Goal: Task Accomplishment & Management: Use online tool/utility

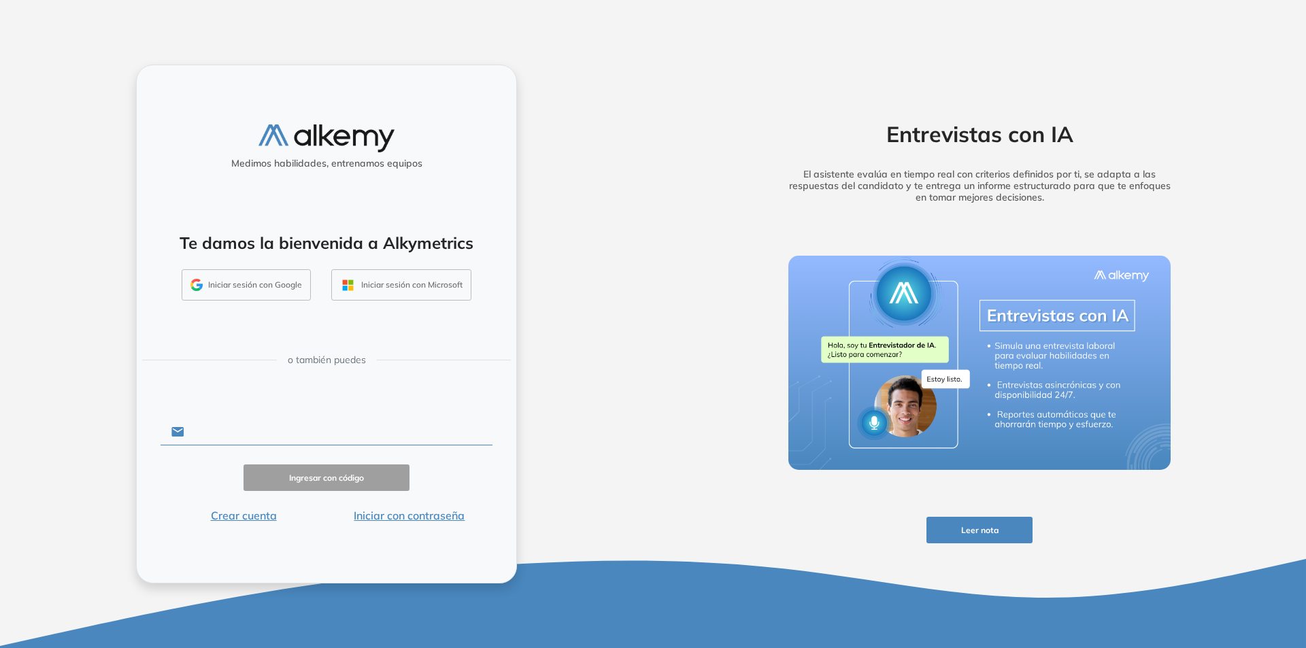
click at [222, 432] on input "text" at bounding box center [338, 432] width 308 height 26
type input "**********"
click at [369, 484] on button "Ingresar con código" at bounding box center [326, 478] width 166 height 27
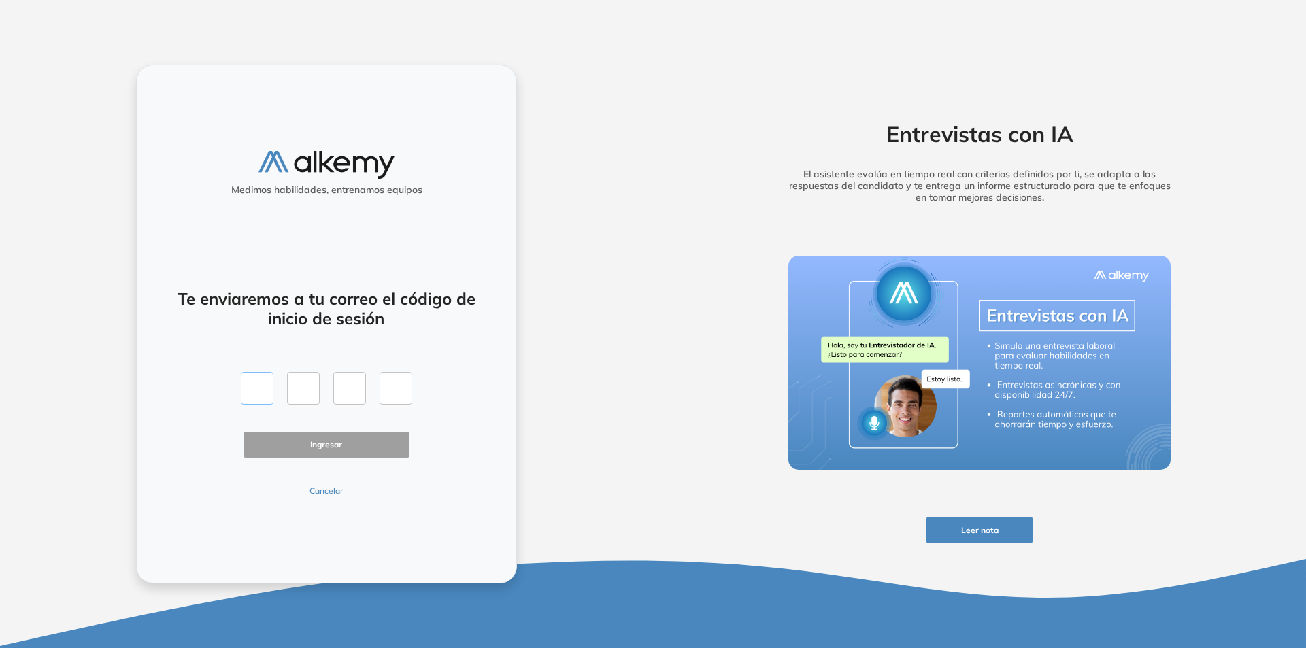
click at [264, 394] on input "text" at bounding box center [257, 388] width 33 height 33
type input "*"
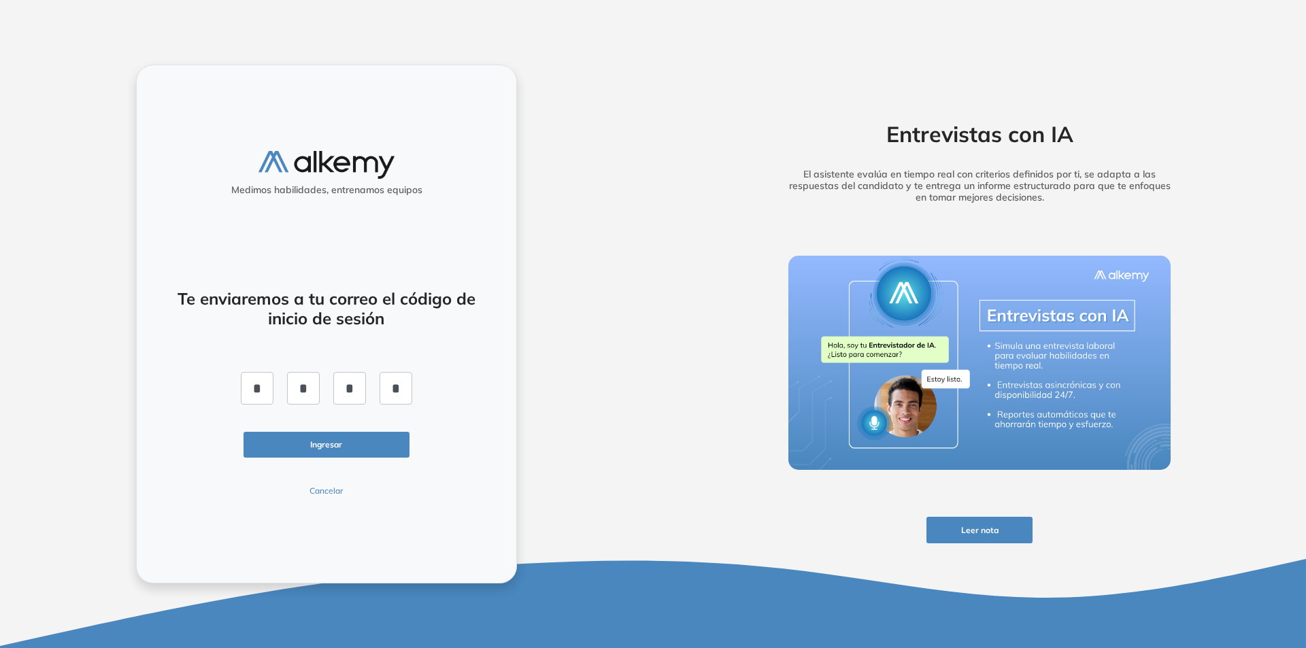
click at [292, 439] on button "Ingresar" at bounding box center [326, 445] width 166 height 27
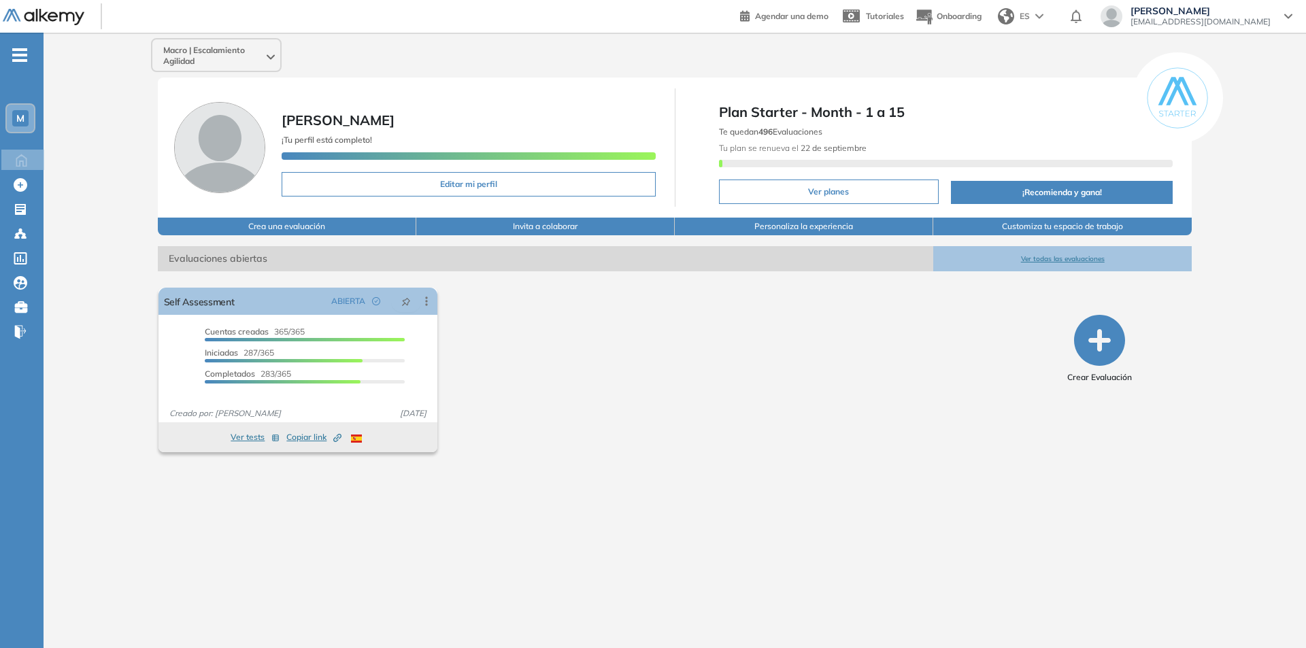
click at [256, 56] on span "Macro | Escalamiento Agilidad" at bounding box center [213, 56] width 101 height 22
click at [333, 54] on div "Macro | Escalamiento Agilidad M Macro | Escala... Todos los espacios Crear nuev…" at bounding box center [675, 55] width 1058 height 34
click at [194, 297] on link "Self Assessment" at bounding box center [199, 301] width 71 height 27
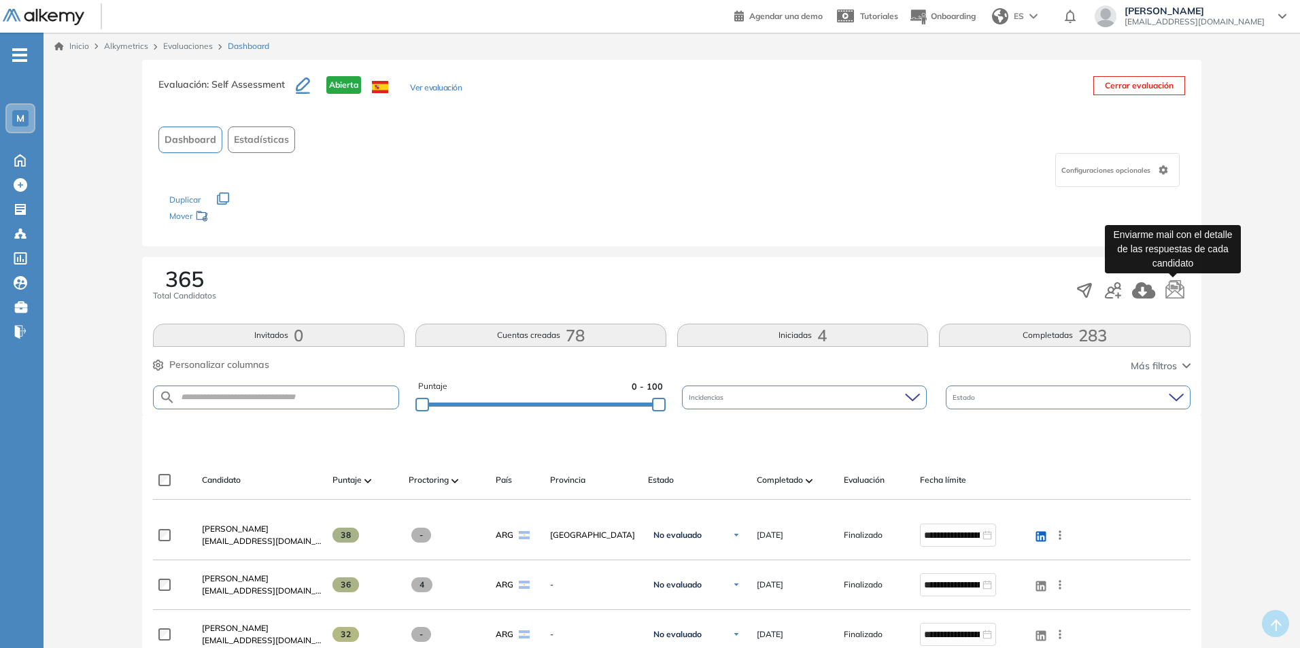
click at [1173, 290] on icon "button" at bounding box center [1175, 290] width 20 height 20
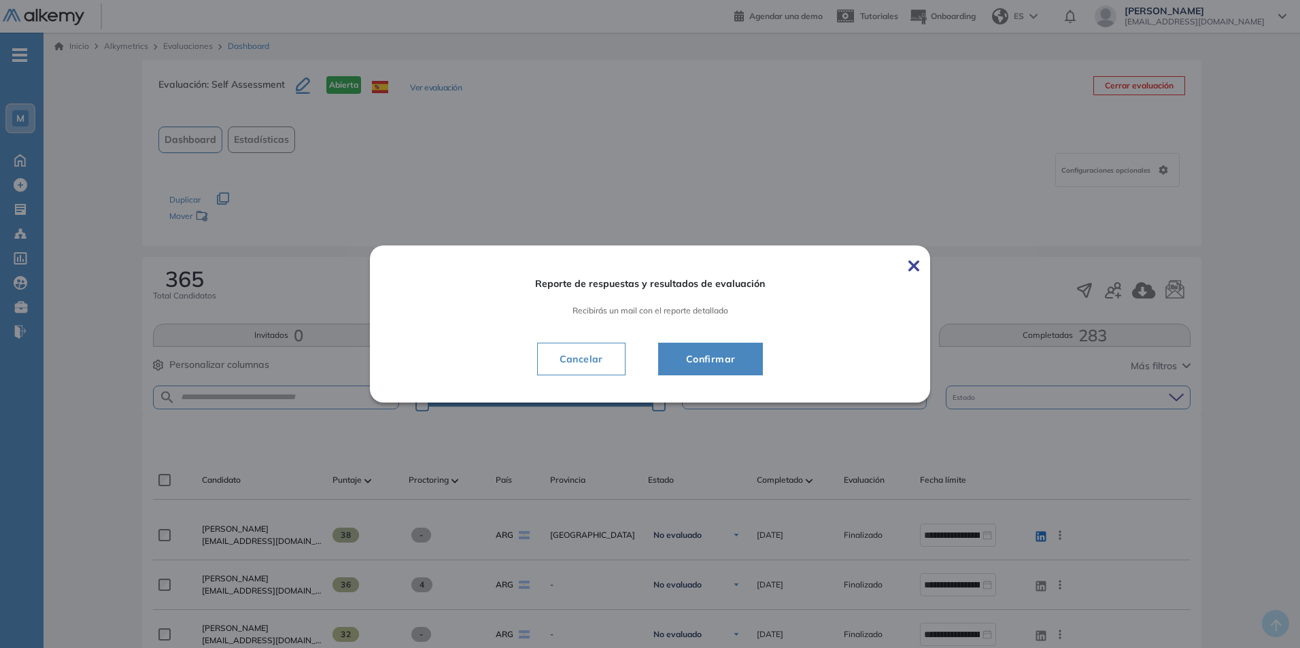
click at [710, 365] on span "Confirmar" at bounding box center [710, 359] width 71 height 16
